Goal: Task Accomplishment & Management: Manage account settings

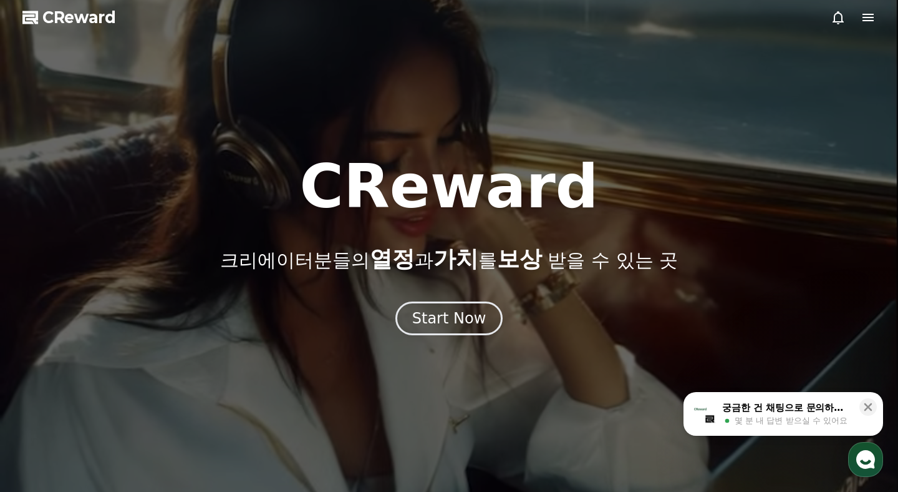
click at [878, 16] on div at bounding box center [449, 246] width 898 height 492
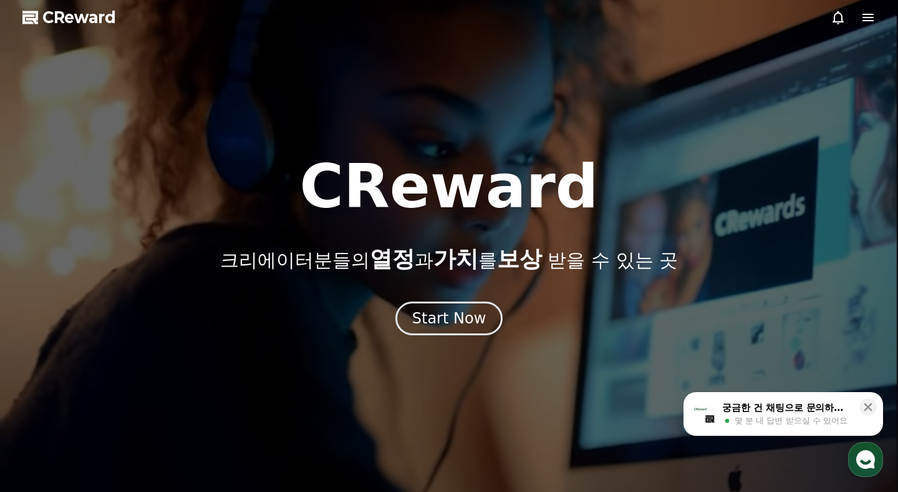
click at [872, 22] on icon at bounding box center [868, 17] width 15 height 15
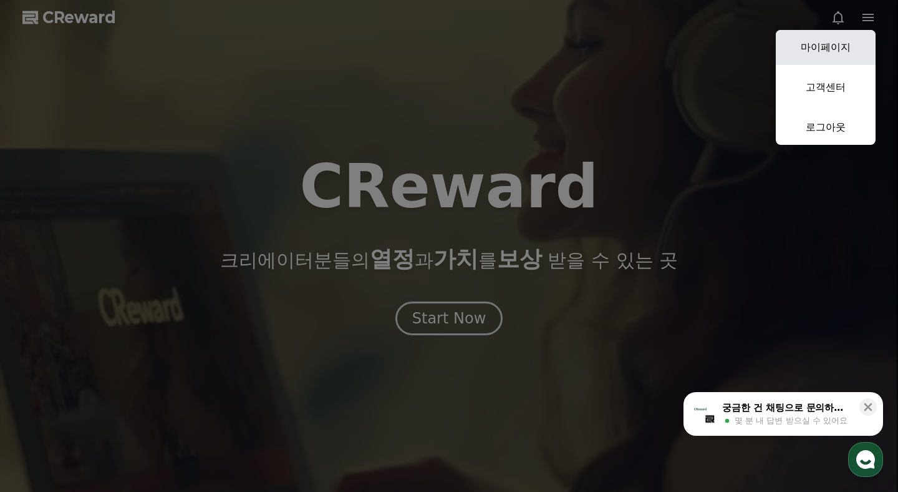
click at [840, 50] on link "마이페이지" at bounding box center [826, 47] width 100 height 35
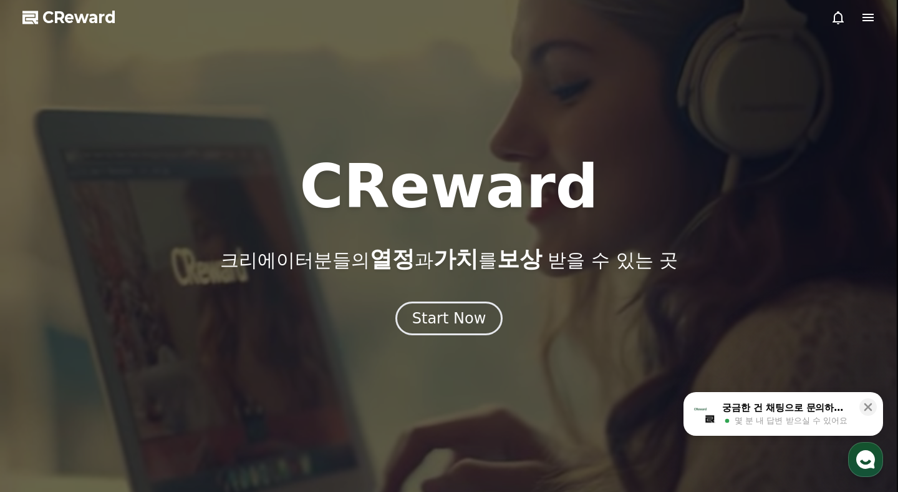
select select "**********"
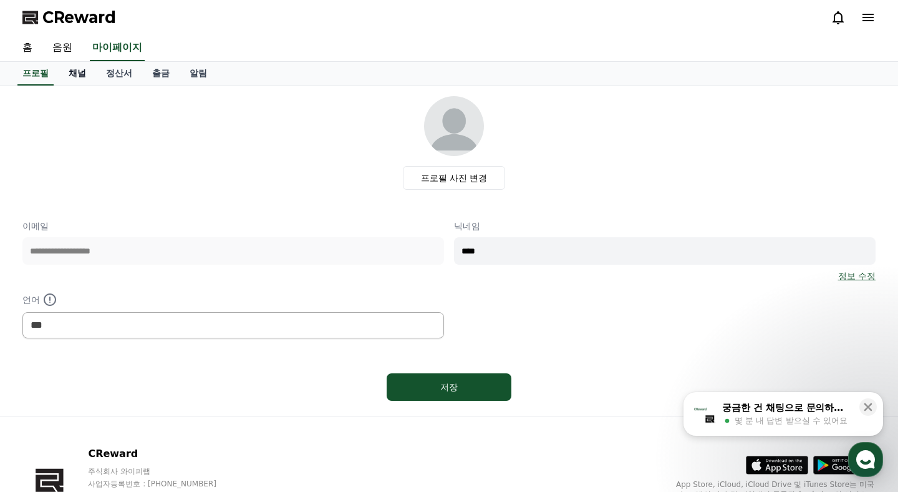
click at [74, 72] on link "채널" at bounding box center [77, 74] width 37 height 24
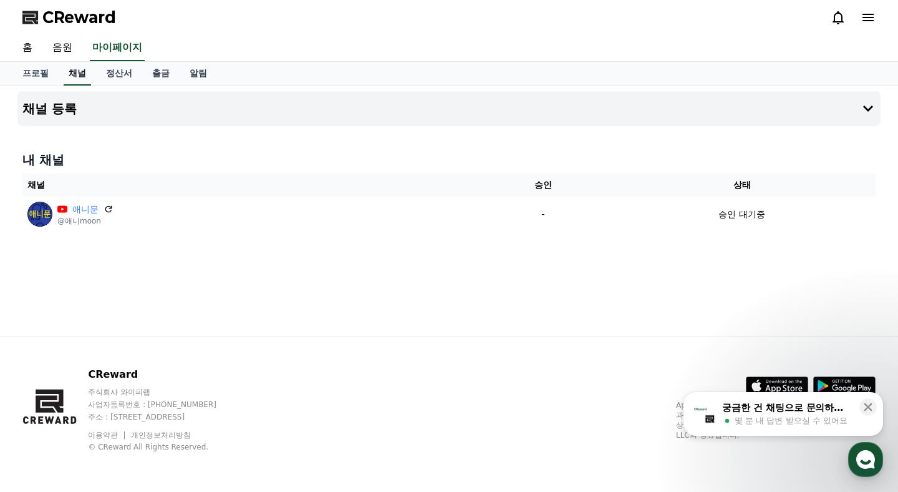
click at [74, 72] on link "채널" at bounding box center [77, 74] width 27 height 24
